Goal: Information Seeking & Learning: Check status

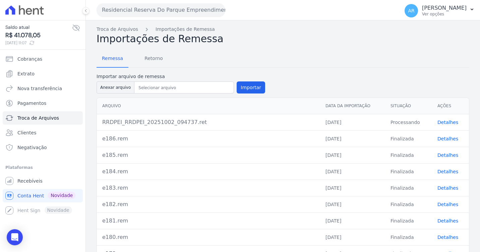
click at [447, 127] on td "Detalhes" at bounding box center [450, 122] width 37 height 16
click at [450, 122] on link "Detalhes" at bounding box center [448, 122] width 21 height 5
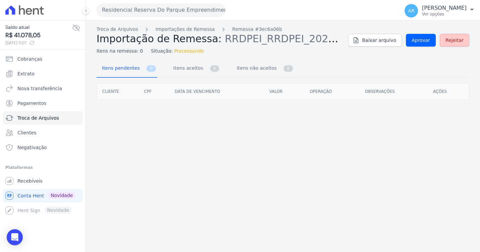
click at [464, 39] on link "Rejeitar" at bounding box center [455, 40] width 30 height 13
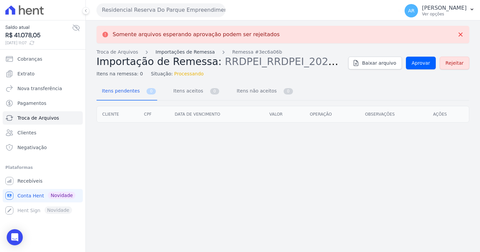
click at [185, 54] on link "Importações de Remessa" at bounding box center [185, 52] width 59 height 7
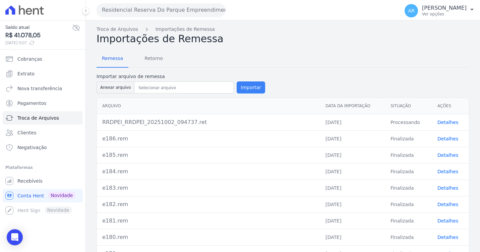
click at [243, 89] on button "Importar" at bounding box center [251, 87] width 28 height 12
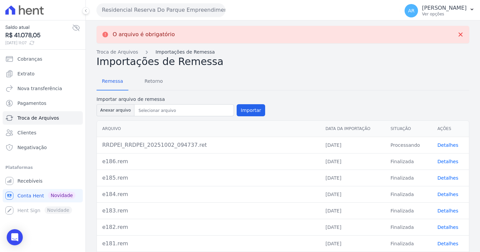
click at [160, 52] on link "Importações de Remessa" at bounding box center [185, 52] width 59 height 7
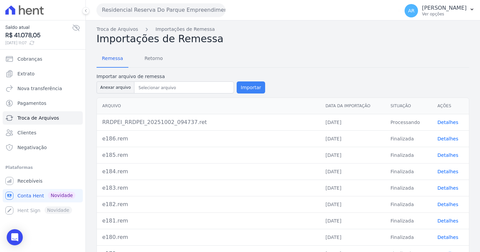
click at [237, 85] on button "Importar" at bounding box center [251, 87] width 28 height 12
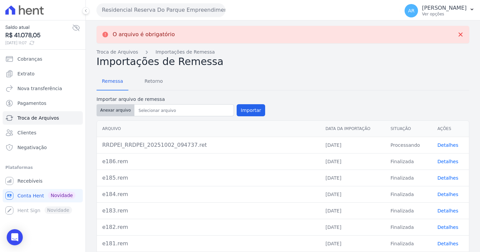
click at [118, 110] on button "Anexar arquivo" at bounding box center [116, 110] width 38 height 12
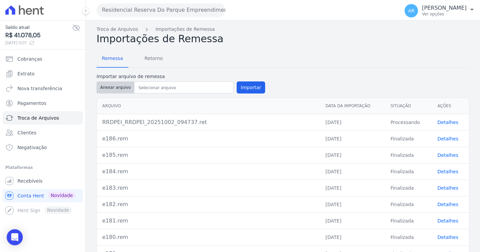
type input "e187.rem"
click at [251, 89] on button "Importar" at bounding box center [251, 87] width 28 height 12
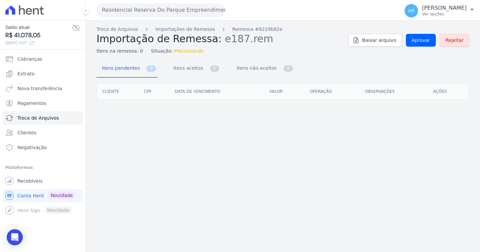
click at [222, 136] on div "Troca de Arquivos Importações de Remessa Remessa #9229b82e Importação de Remess…" at bounding box center [283, 136] width 394 height 232
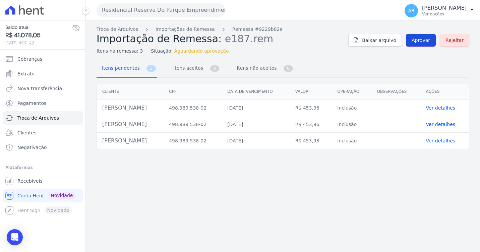
click at [418, 36] on link "Aprovar" at bounding box center [421, 40] width 30 height 13
click at [426, 41] on span "Aprovar" at bounding box center [421, 40] width 18 height 7
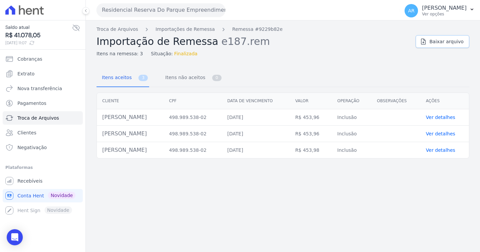
click at [447, 42] on span "Baixar arquivo" at bounding box center [446, 41] width 34 height 7
click at [439, 42] on span "Baixar arquivo" at bounding box center [446, 41] width 34 height 7
click at [180, 29] on link "Importações de Remessa" at bounding box center [185, 29] width 59 height 7
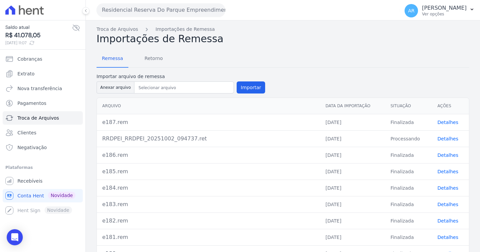
click at [136, 48] on div "Remessa Retorno Importar arquivo de remessa Anexar arquivo Importar Arquivo Dat…" at bounding box center [283, 173] width 373 height 257
click at [145, 52] on span "Retorno" at bounding box center [153, 58] width 26 height 13
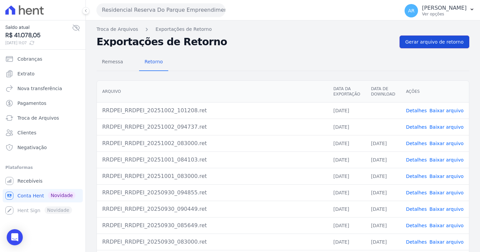
click at [431, 44] on span "Gerar arquivo de retorno" at bounding box center [434, 42] width 58 height 7
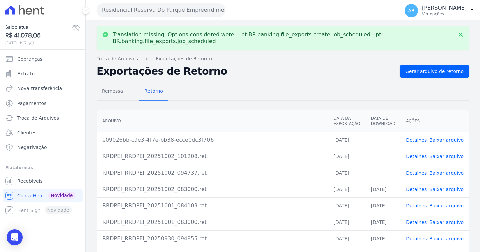
click at [441, 137] on link "Baixar arquivo" at bounding box center [446, 139] width 34 height 5
click at [420, 137] on link "Detalhes" at bounding box center [416, 139] width 21 height 5
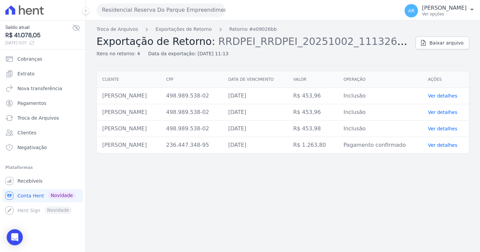
click at [273, 169] on div "Troca de Arquivos Exportações de Retorno Retorno #e09026bb Exportação de Retorn…" at bounding box center [283, 136] width 394 height 232
drag, startPoint x: 104, startPoint y: 144, endPoint x: 469, endPoint y: 153, distance: 365.6
click at [469, 153] on div "Cliente CPF Data de vencimento Valor Operação Ações BEATRIZ FERREIRA GOMES 498.…" at bounding box center [283, 112] width 394 height 88
click at [161, 141] on td "ANDRESSA GONÇALVES DOS SANTOS" at bounding box center [129, 145] width 64 height 16
click at [161, 140] on td "ANDRESSA GONÇALVES DOS SANTOS" at bounding box center [129, 145] width 64 height 16
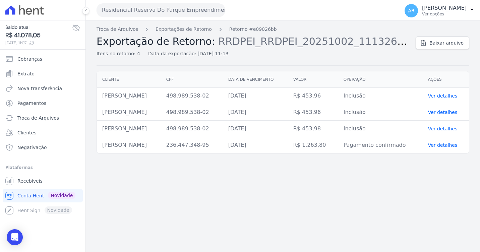
click at [161, 140] on td "ANDRESSA GONÇALVES DOS SANTOS" at bounding box center [129, 145] width 64 height 16
click at [160, 142] on td "ANDRESSA GONÇALVES DOS SANTOS" at bounding box center [129, 145] width 64 height 16
drag, startPoint x: 160, startPoint y: 142, endPoint x: 150, endPoint y: 153, distance: 14.5
click at [150, 153] on td "ANDRESSA GONÇALVES DOS SANTOS" at bounding box center [129, 145] width 64 height 16
drag, startPoint x: 101, startPoint y: 144, endPoint x: 477, endPoint y: 152, distance: 376.3
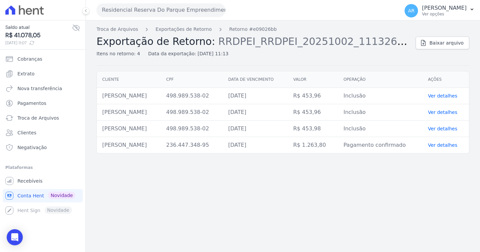
click at [477, 152] on div "Cliente CPF Data de vencimento Valor Operação Ações BEATRIZ FERREIRA GOMES 498.…" at bounding box center [283, 112] width 394 height 88
drag, startPoint x: 477, startPoint y: 152, endPoint x: 425, endPoint y: 193, distance: 66.7
click at [425, 193] on div "Troca de Arquivos Exportações de Retorno Retorno #e09026bb Exportação de Retorn…" at bounding box center [283, 136] width 394 height 232
drag, startPoint x: 148, startPoint y: 106, endPoint x: 481, endPoint y: 161, distance: 337.4
click at [480, 161] on html "Saldo atual R$ 41.078,05 02/10/2025, 11:07 Cobranças Extrato Nova transferência…" at bounding box center [240, 126] width 480 height 252
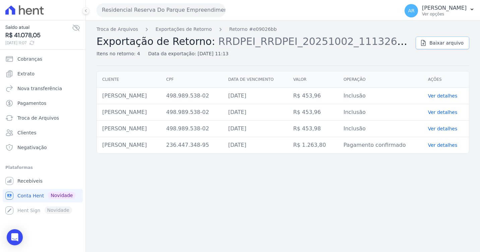
click at [448, 43] on span "Baixar arquivo" at bounding box center [446, 43] width 34 height 7
click at [317, 25] on div "Troca de Arquivos Exportações de Retorno Retorno #e09026bb Exportação de Retorn…" at bounding box center [283, 136] width 394 height 232
click at [38, 179] on span "Recebíveis" at bounding box center [29, 181] width 25 height 7
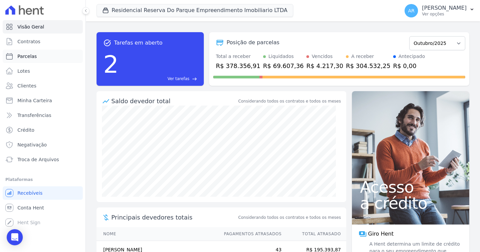
click at [21, 61] on link "Parcelas" at bounding box center [43, 56] width 80 height 13
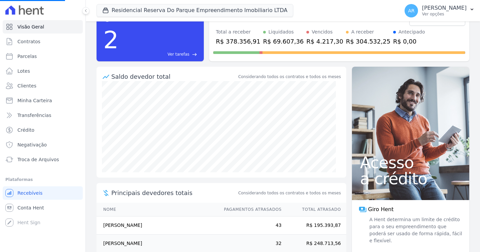
select select
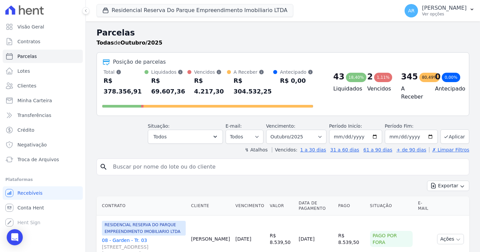
click at [130, 160] on input "search" at bounding box center [287, 166] width 357 height 13
type input "BEATRIZ"
select select
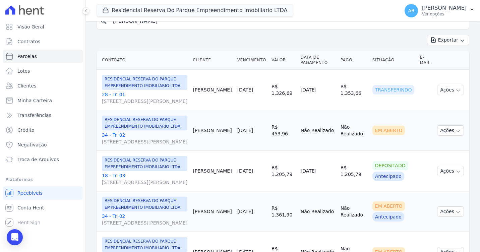
scroll to position [67, 0]
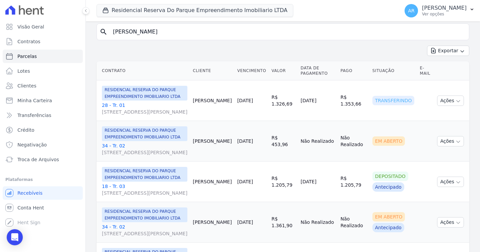
drag, startPoint x: 277, startPoint y: 167, endPoint x: 291, endPoint y: 172, distance: 14.8
click at [291, 162] on td "R$ 453,96" at bounding box center [283, 141] width 29 height 41
drag, startPoint x: 291, startPoint y: 172, endPoint x: 270, endPoint y: 172, distance: 21.1
click at [269, 162] on td "[DATE]" at bounding box center [252, 141] width 34 height 41
drag, startPoint x: 271, startPoint y: 169, endPoint x: 295, endPoint y: 169, distance: 24.5
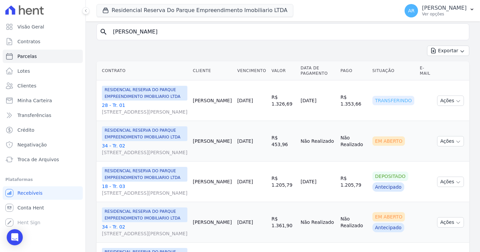
click at [295, 162] on tr "RESIDENCIAL RESERVA DO PARQUE EMPREENDIMENTO IMOBILIARIO LTDA 34 - Tr. 02 Aveni…" at bounding box center [283, 141] width 373 height 41
drag, startPoint x: 295, startPoint y: 169, endPoint x: 262, endPoint y: 169, distance: 33.5
click at [262, 162] on td "[DATE]" at bounding box center [252, 141] width 34 height 41
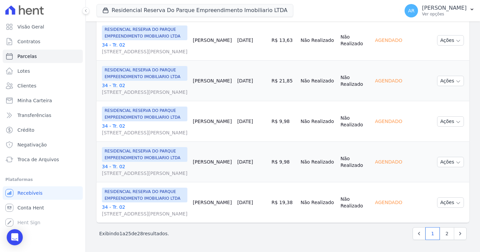
scroll to position [1274, 0]
click at [443, 232] on link "2" at bounding box center [447, 233] width 14 height 13
select select
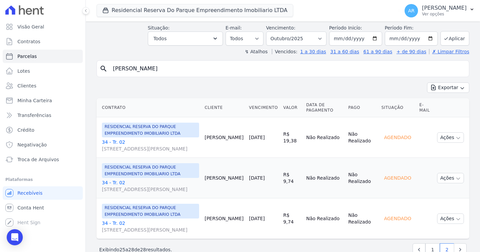
scroll to position [67, 0]
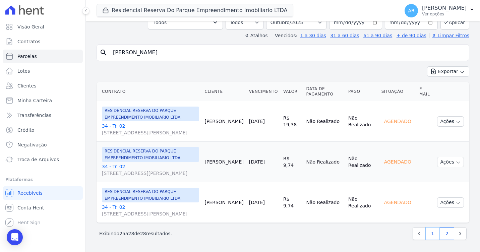
click at [429, 236] on link "1" at bounding box center [432, 233] width 14 height 13
select select
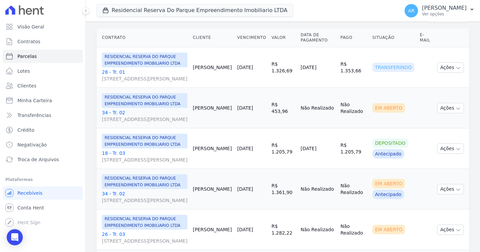
scroll to position [119, 0]
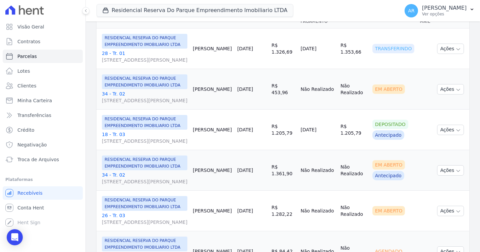
click at [121, 104] on link "34 - Tr. 02 Avenida Doutor José Bonifácio Coutinho Nogueira, 150, ANDAR 2 SALA …" at bounding box center [144, 97] width 85 height 13
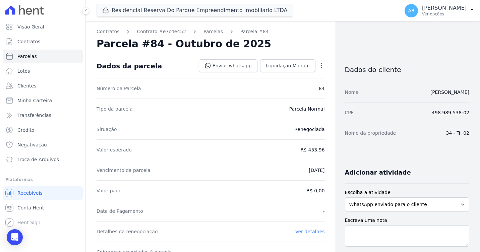
select select
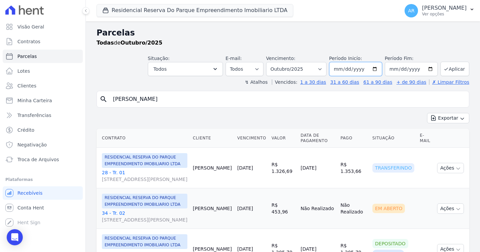
drag, startPoint x: 342, startPoint y: 70, endPoint x: 368, endPoint y: 70, distance: 26.2
click at [343, 70] on input "[DATE]" at bounding box center [355, 69] width 53 height 14
click at [432, 68] on input "[DATE]" at bounding box center [411, 69] width 53 height 14
click at [428, 68] on input "[DATE]" at bounding box center [411, 69] width 53 height 14
type input "2025-11-30"
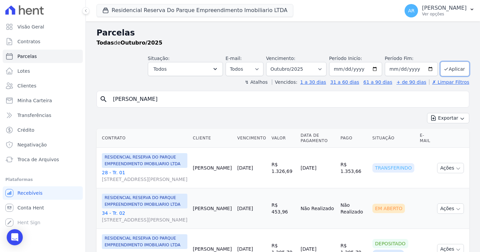
click at [352, 98] on input "BEATRIZ" at bounding box center [287, 99] width 357 height 13
click at [446, 67] on button "Aplicar" at bounding box center [455, 69] width 29 height 14
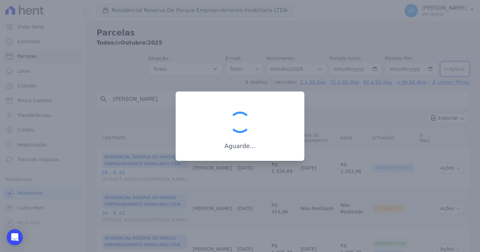
select select
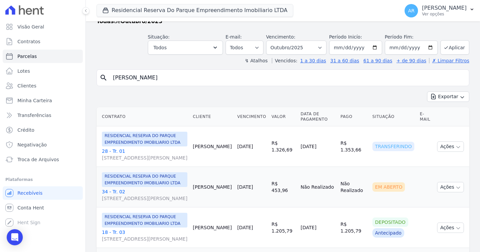
scroll to position [34, 0]
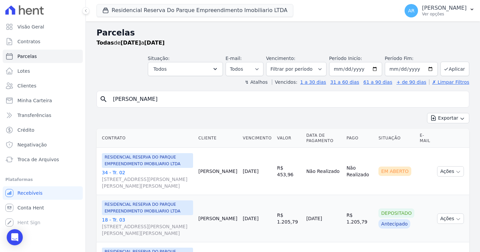
select select
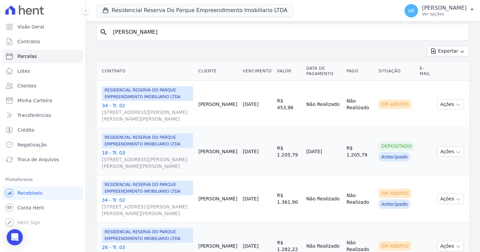
scroll to position [101, 0]
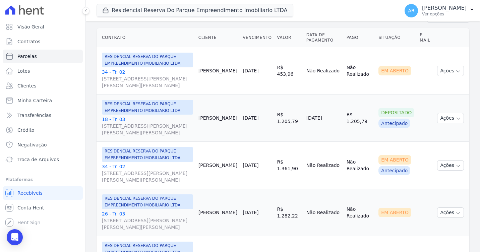
click at [290, 71] on td "R$ 453,96" at bounding box center [289, 70] width 29 height 47
click at [289, 71] on td "R$ 453,96" at bounding box center [289, 70] width 29 height 47
click at [289, 73] on td "R$ 453,96" at bounding box center [289, 70] width 29 height 47
copy td "453,96"
click at [323, 50] on td "Não Realizado" at bounding box center [324, 70] width 40 height 47
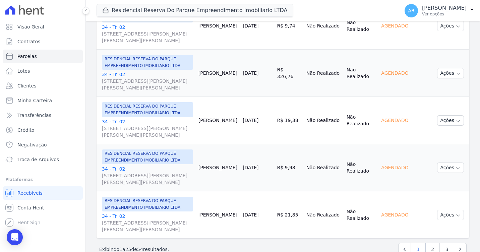
scroll to position [1107, 0]
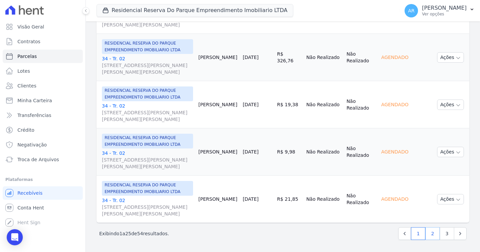
click at [425, 233] on link "2" at bounding box center [432, 233] width 14 height 13
select select
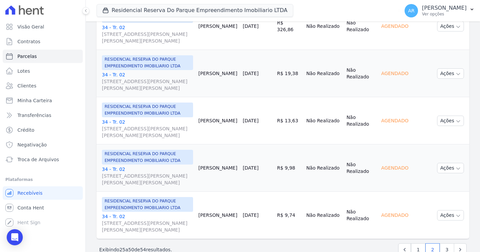
scroll to position [1107, 0]
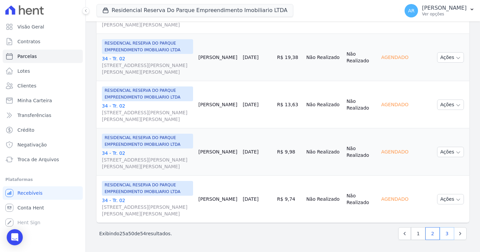
click at [441, 233] on link "3" at bounding box center [447, 233] width 14 height 13
select select
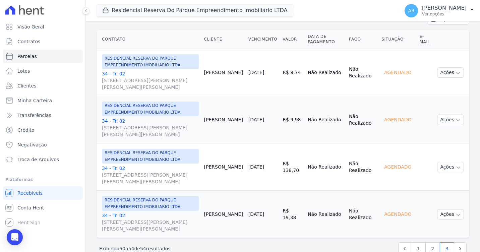
scroll to position [114, 0]
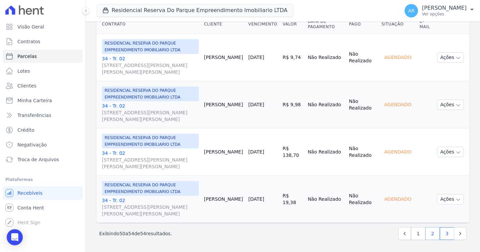
click at [425, 233] on link "2" at bounding box center [432, 233] width 14 height 13
select select
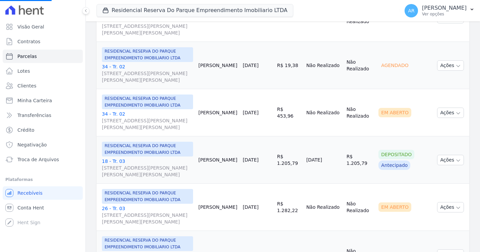
scroll to position [201, 0]
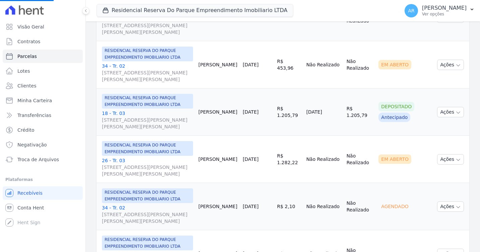
select select
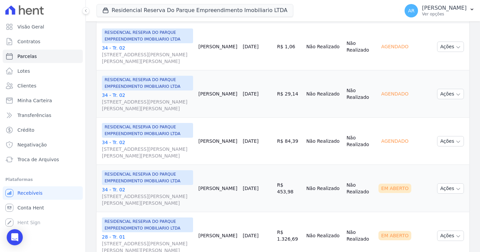
scroll to position [604, 0]
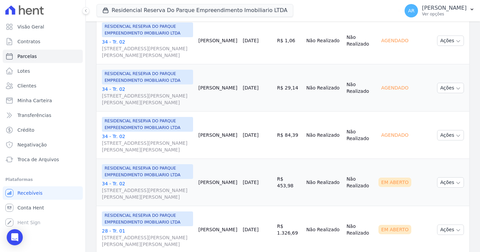
click at [259, 183] on link "28/11/2025" at bounding box center [251, 182] width 16 height 5
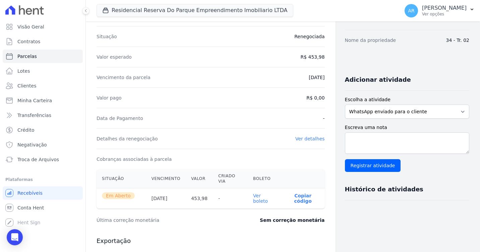
scroll to position [101, 0]
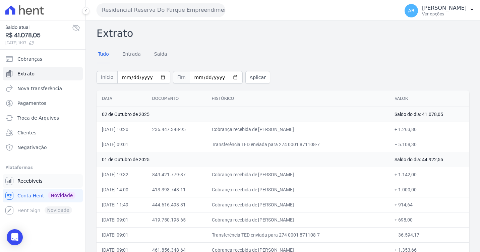
click at [28, 177] on link "Recebíveis" at bounding box center [43, 180] width 80 height 13
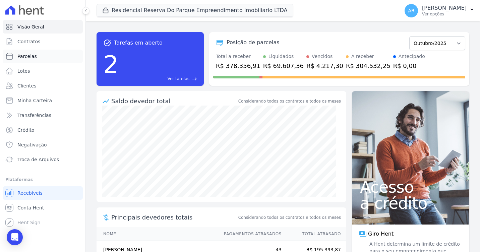
click at [19, 59] on span "Parcelas" at bounding box center [26, 56] width 19 height 7
select select
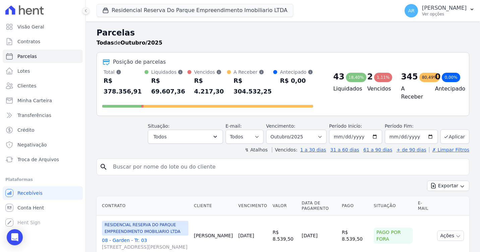
click at [152, 164] on input "search" at bounding box center [287, 166] width 357 height 13
type input "[PERSON_NAME]"
select select
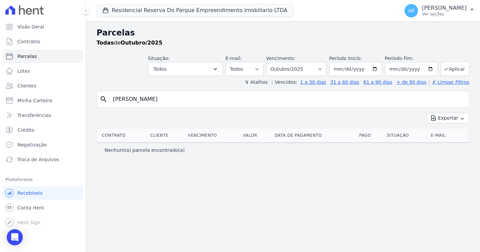
click at [170, 101] on input "[PERSON_NAME]" at bounding box center [287, 99] width 357 height 13
type input "rau"
select select
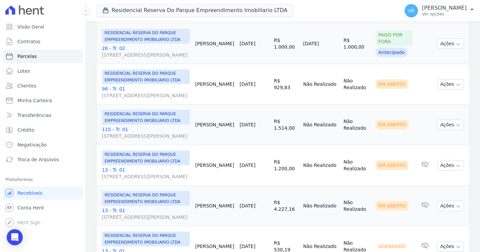
scroll to position [63, 0]
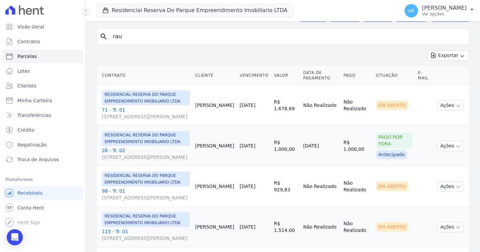
click at [157, 42] on input "rau" at bounding box center [287, 36] width 357 height 13
type input "[PERSON_NAME]"
select select
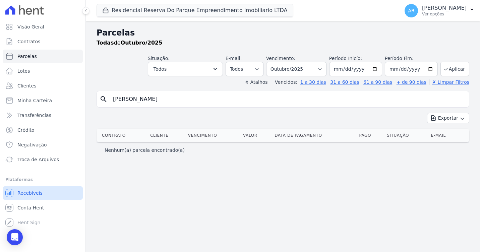
click at [36, 194] on span "Recebíveis" at bounding box center [29, 193] width 25 height 7
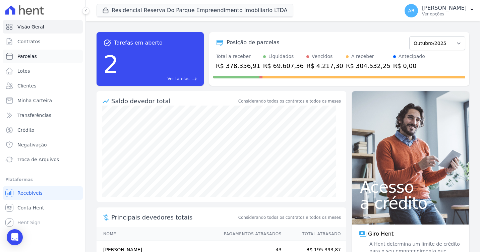
click at [31, 61] on link "Parcelas" at bounding box center [43, 56] width 80 height 13
select select
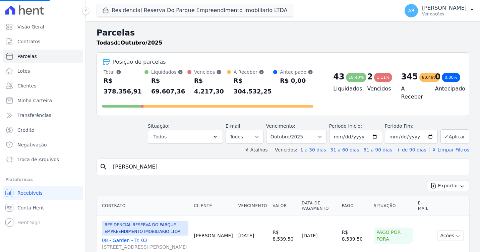
click at [127, 163] on input "[PERSON_NAME]" at bounding box center [287, 166] width 357 height 13
select select
click at [141, 197] on th "Contrato" at bounding box center [144, 205] width 95 height 19
click at [140, 166] on div "search" at bounding box center [283, 167] width 373 height 17
click at [140, 163] on input "search" at bounding box center [287, 166] width 357 height 13
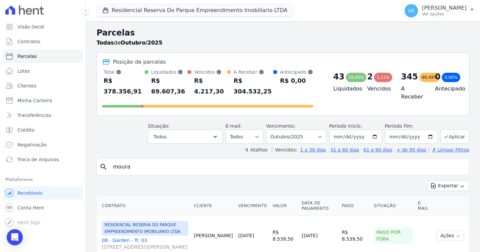
type input "moura"
select select
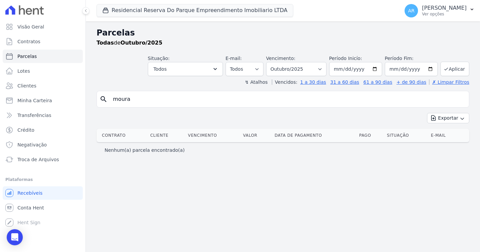
click at [138, 101] on input "moura" at bounding box center [287, 99] width 357 height 13
type input "[PERSON_NAME]"
click at [427, 113] on button "Exportar" at bounding box center [448, 118] width 42 height 10
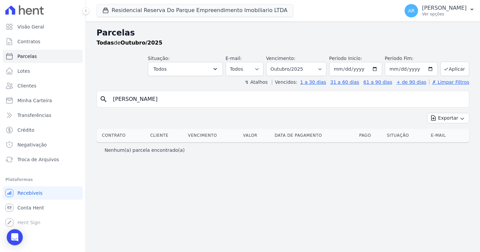
click at [165, 100] on input "[PERSON_NAME]" at bounding box center [287, 99] width 357 height 13
select select
